Goal: Task Accomplishment & Management: Manage account settings

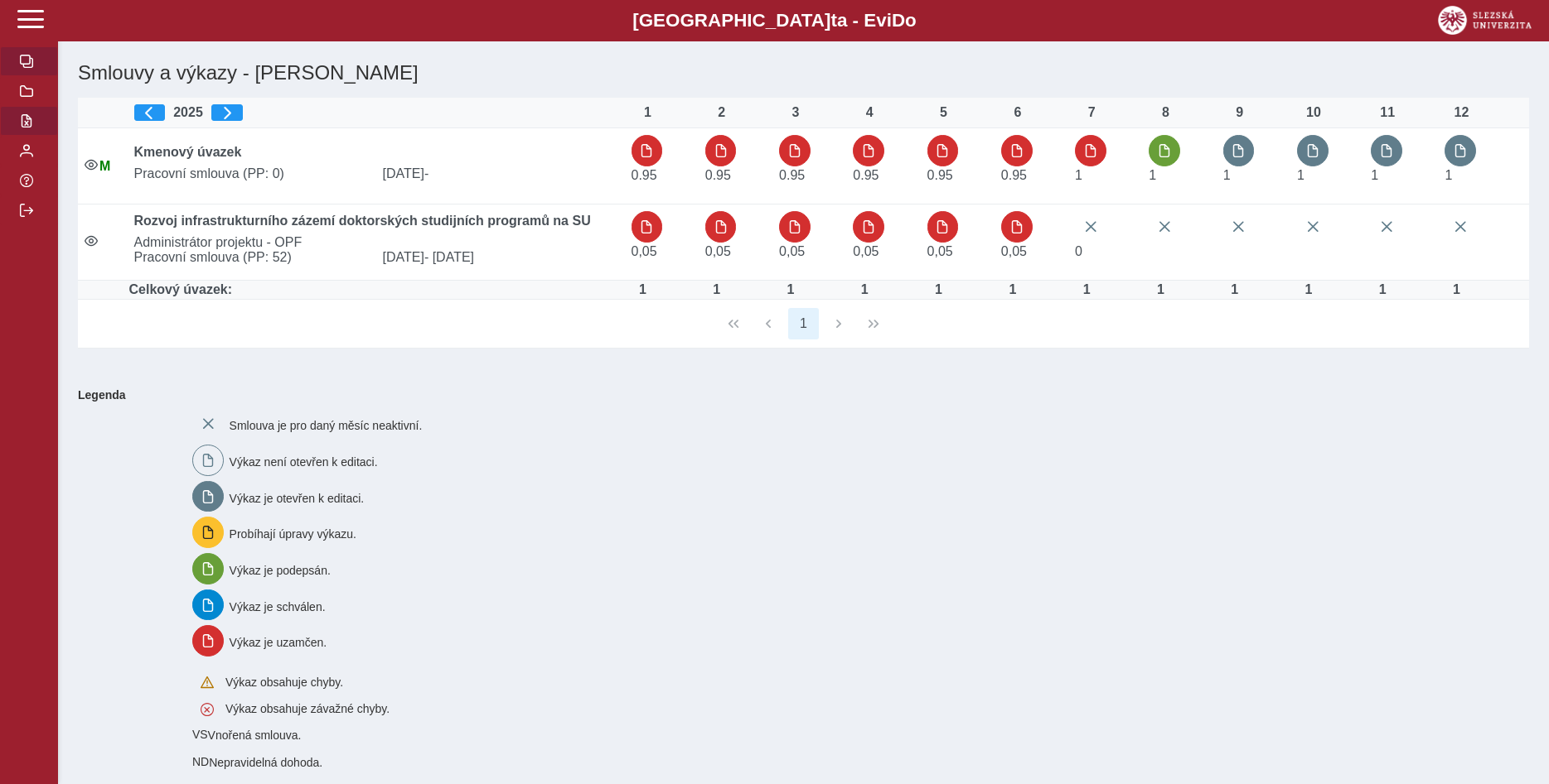
click at [32, 128] on span "button" at bounding box center [26, 121] width 13 height 13
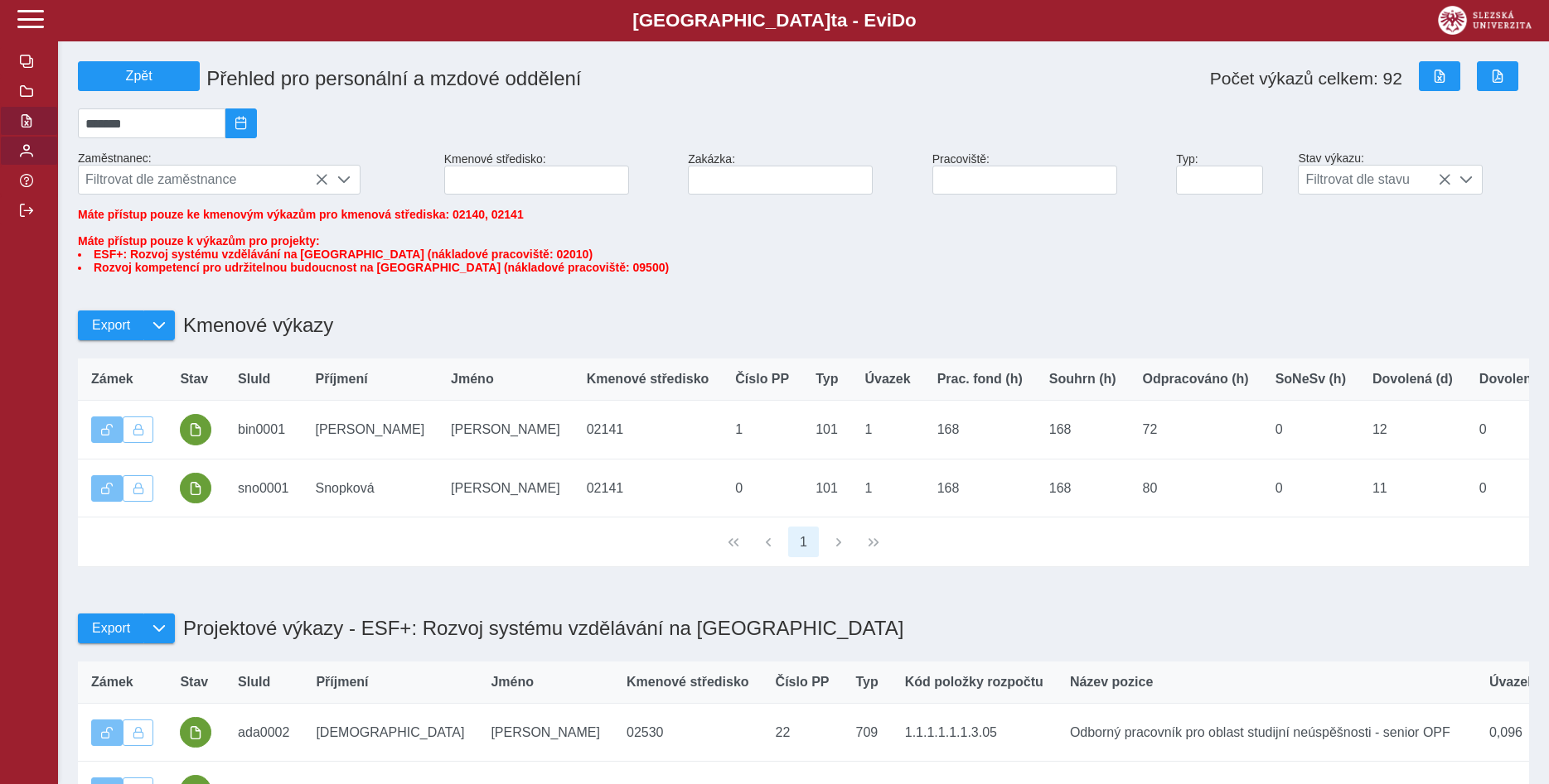
click at [28, 157] on span "button" at bounding box center [26, 150] width 13 height 13
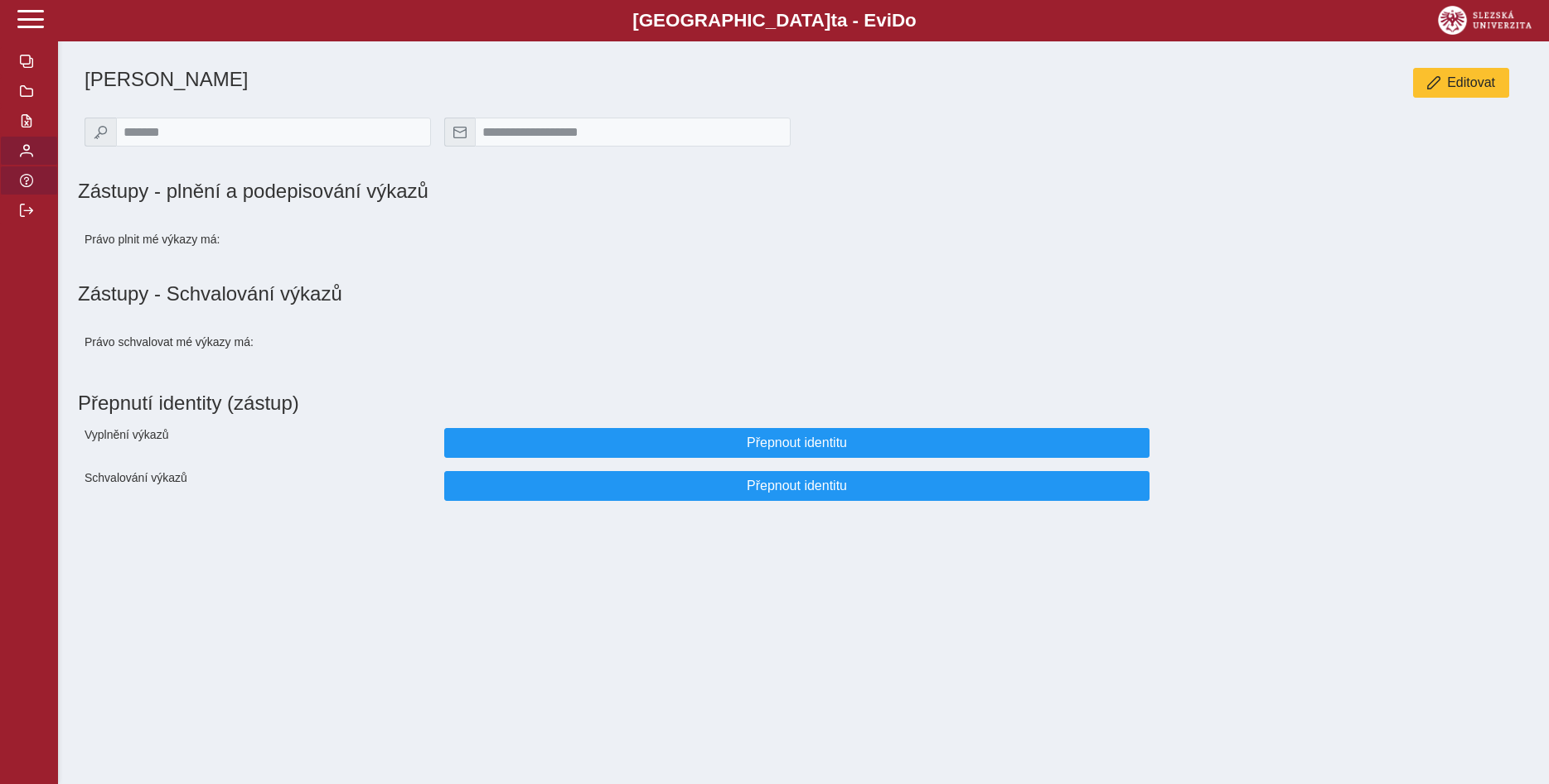
click at [29, 187] on span "button" at bounding box center [26, 180] width 13 height 13
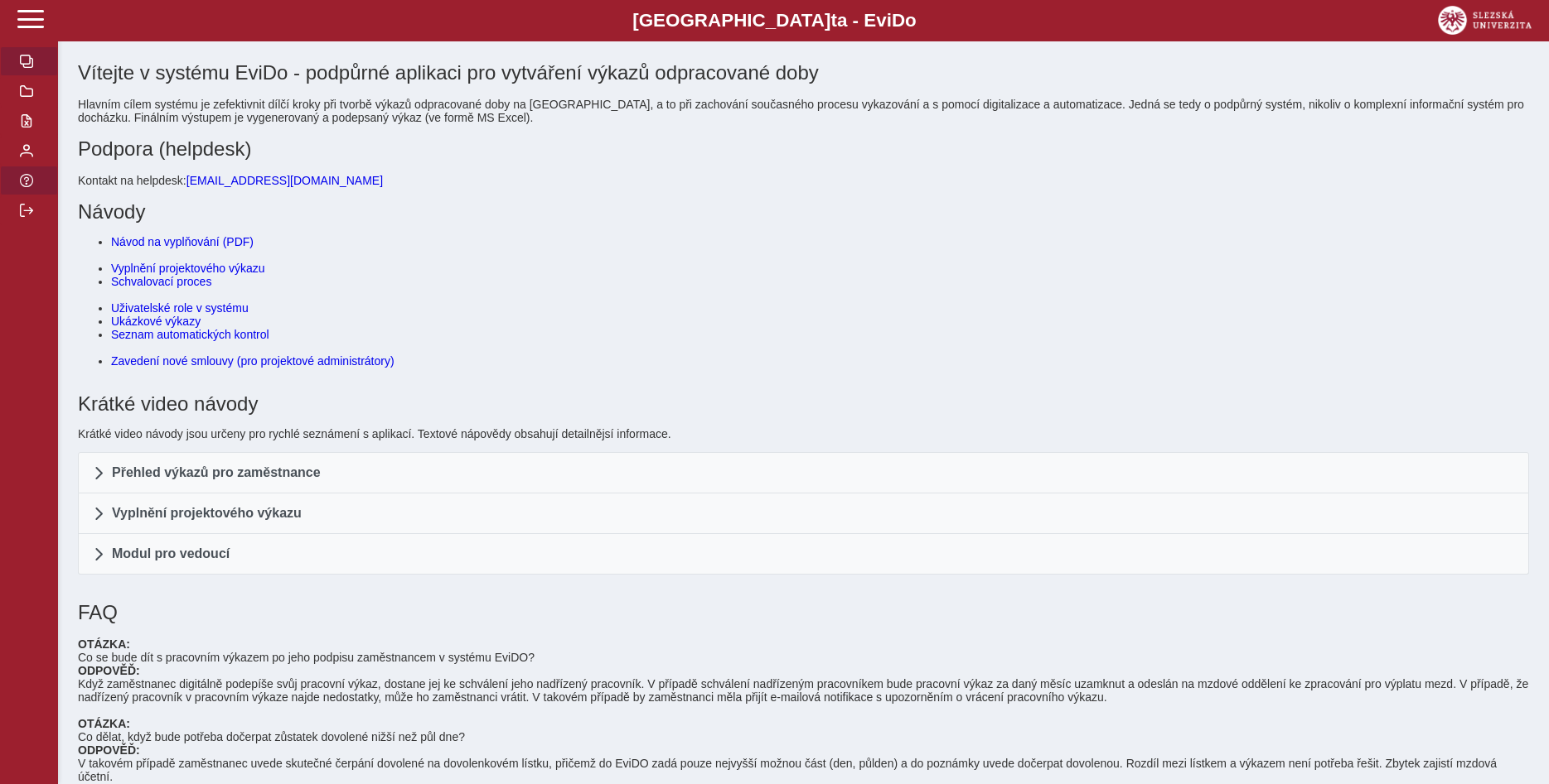
click at [27, 68] on span "button" at bounding box center [26, 60] width 13 height 13
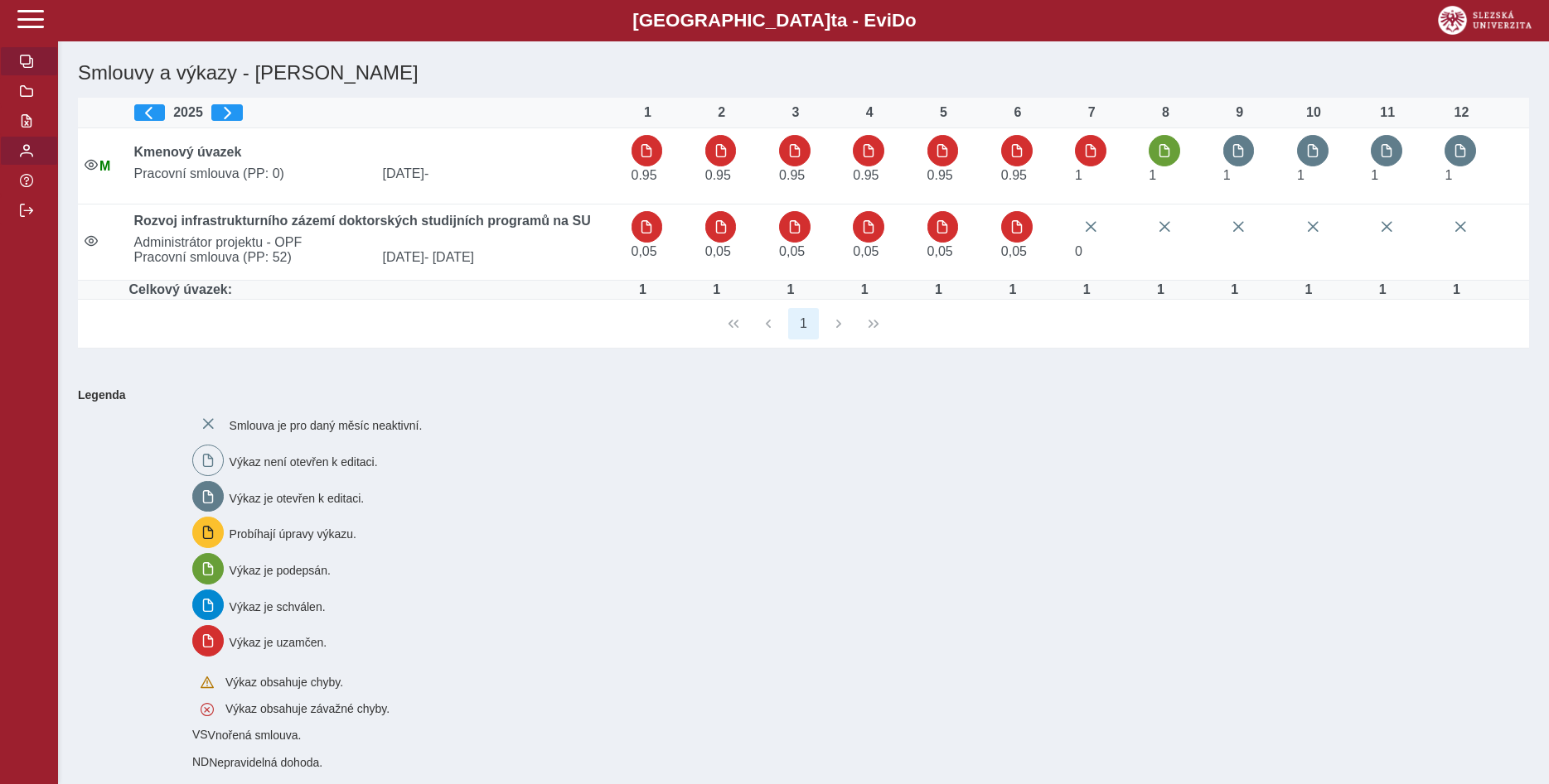
click at [25, 157] on span "button" at bounding box center [26, 150] width 13 height 13
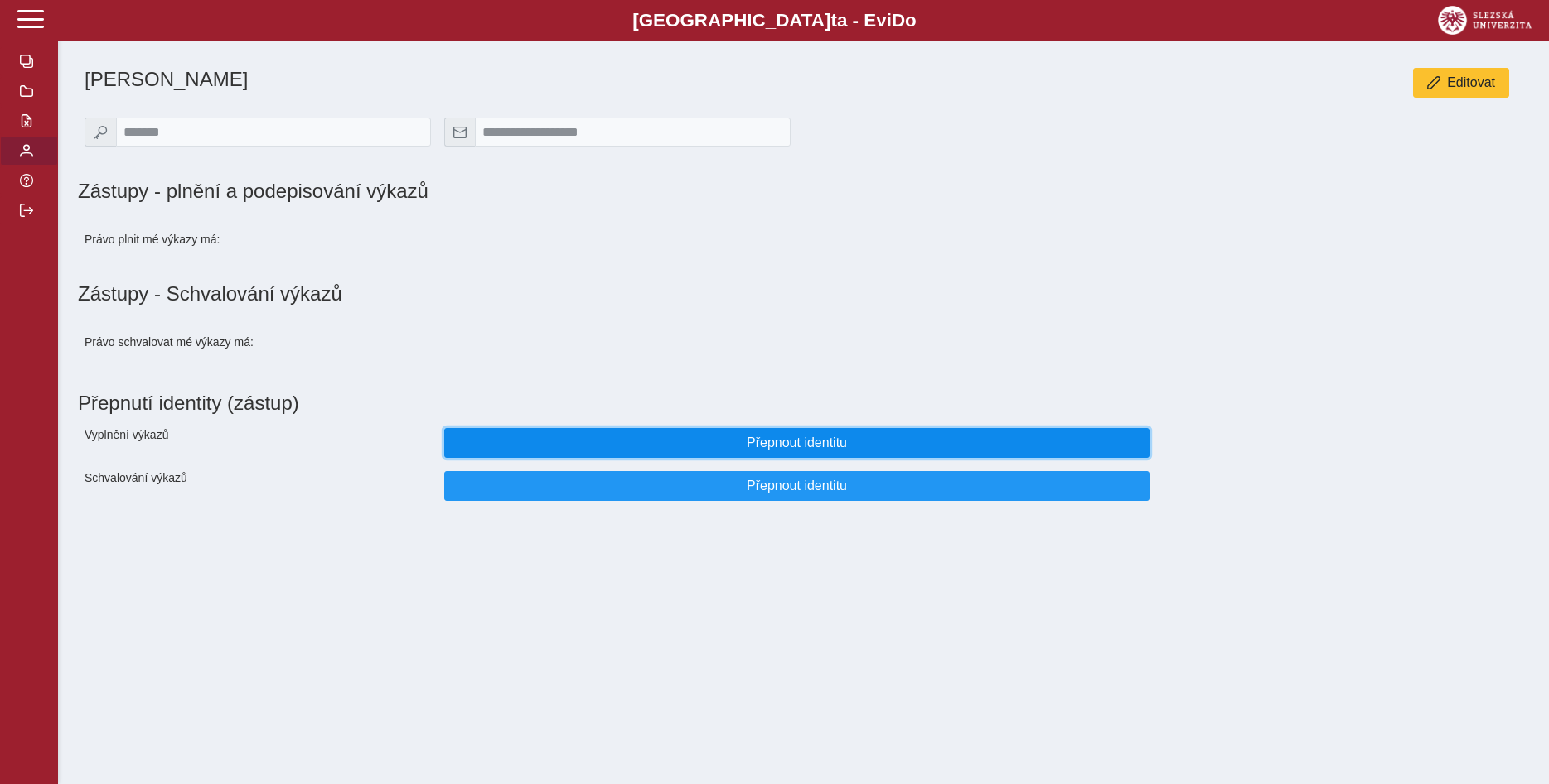
click at [834, 450] on span "Přepnout identitu" at bounding box center [797, 442] width 678 height 15
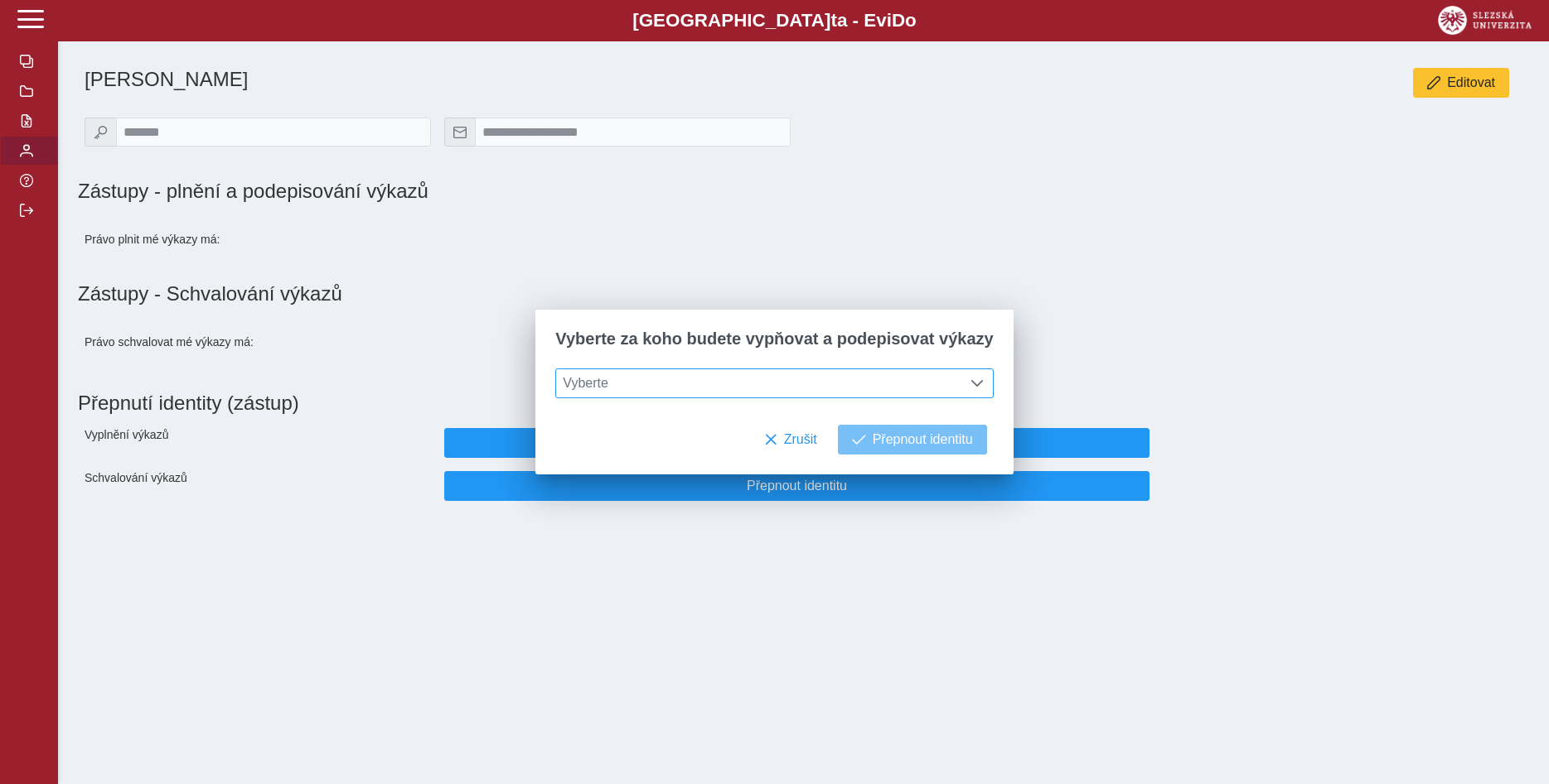
click at [971, 385] on span at bounding box center [977, 383] width 13 height 13
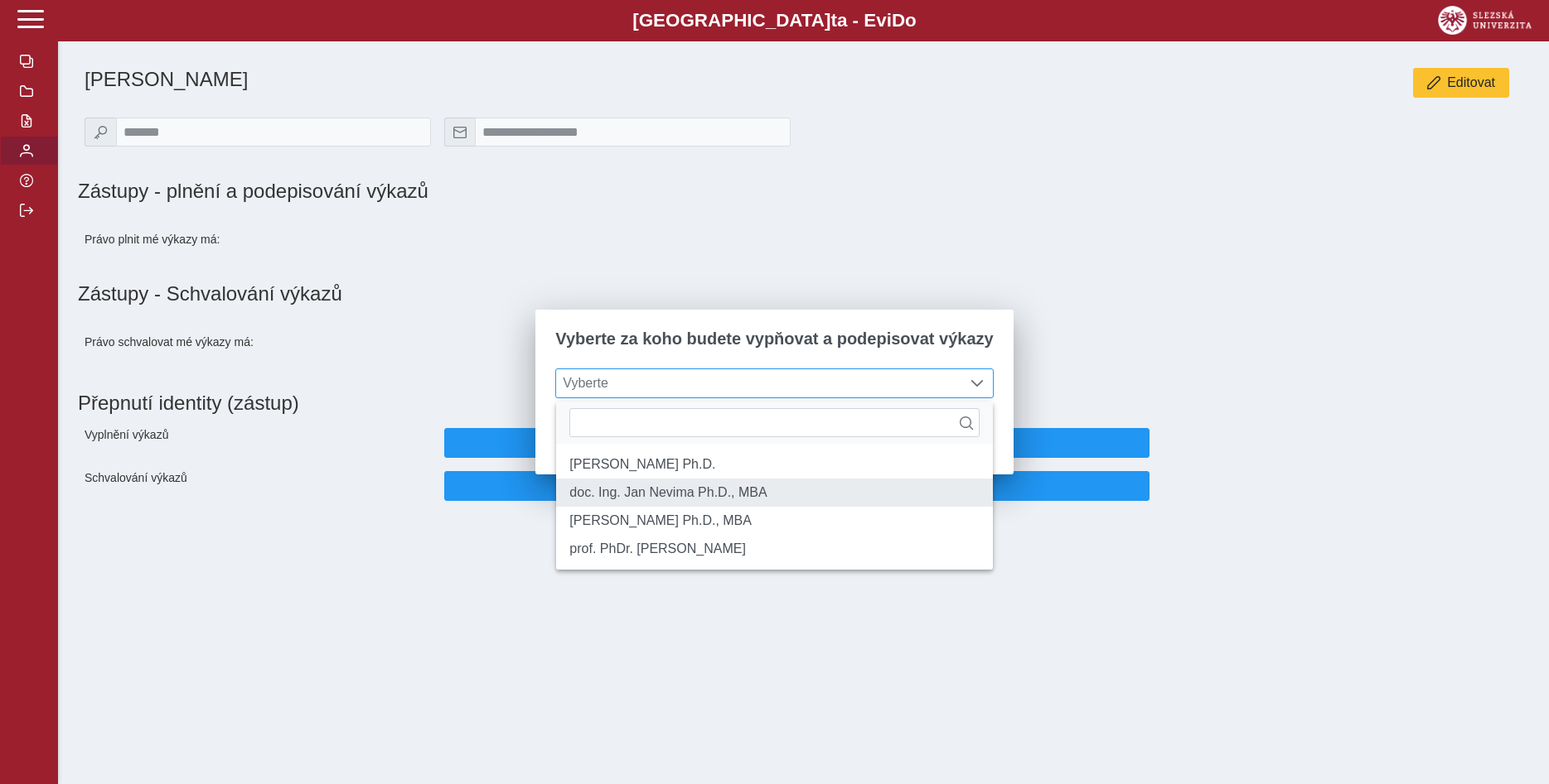
click at [873, 507] on li "doc. Ing. Jan Nevima Ph.D., MBA" at bounding box center [773, 492] width 436 height 28
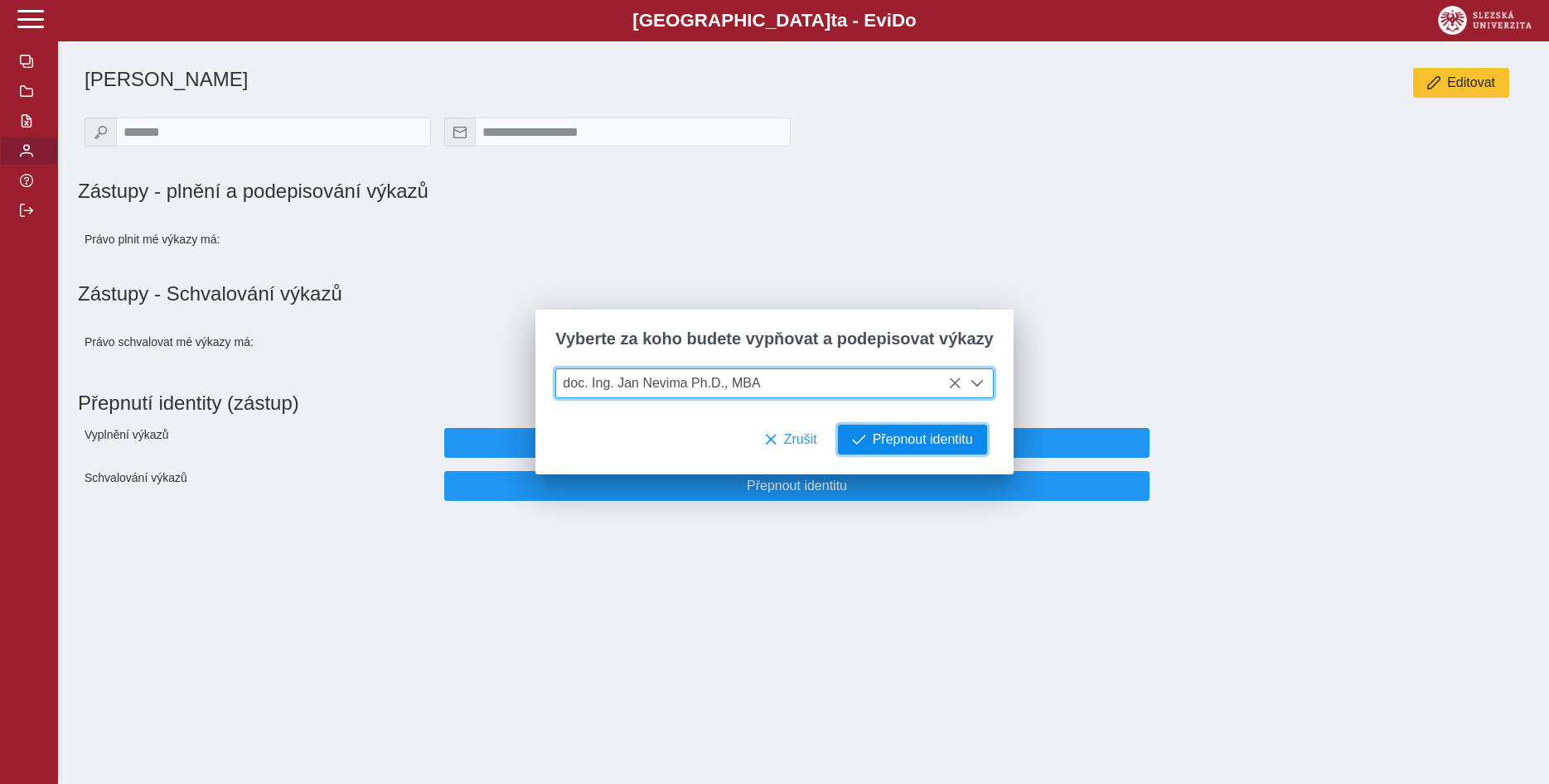
click at [911, 445] on span "Přepnout identitu" at bounding box center [922, 439] width 100 height 15
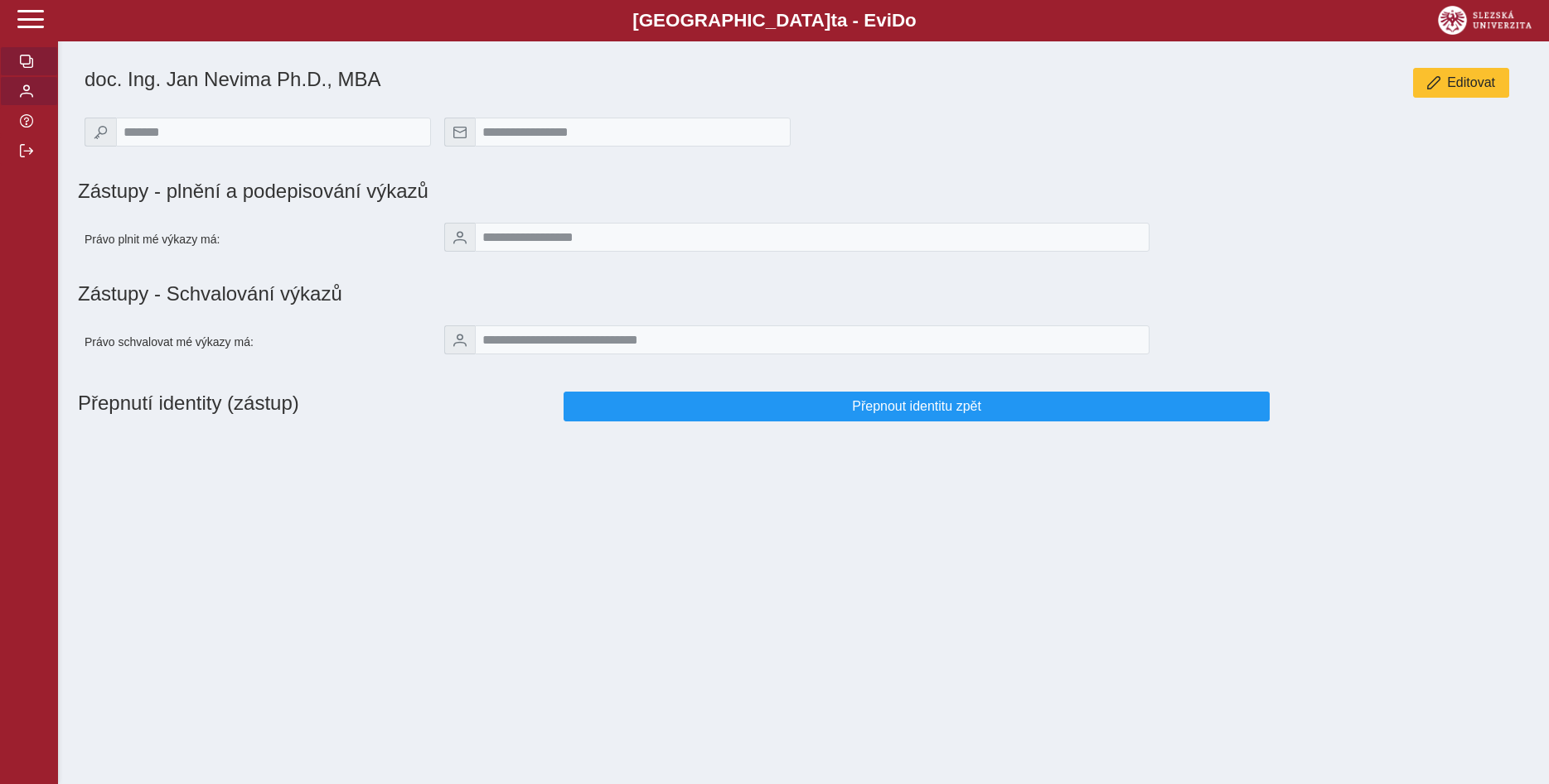
click at [28, 68] on span "button" at bounding box center [26, 60] width 13 height 13
